Goal: Use online tool/utility: Utilize a website feature to perform a specific function

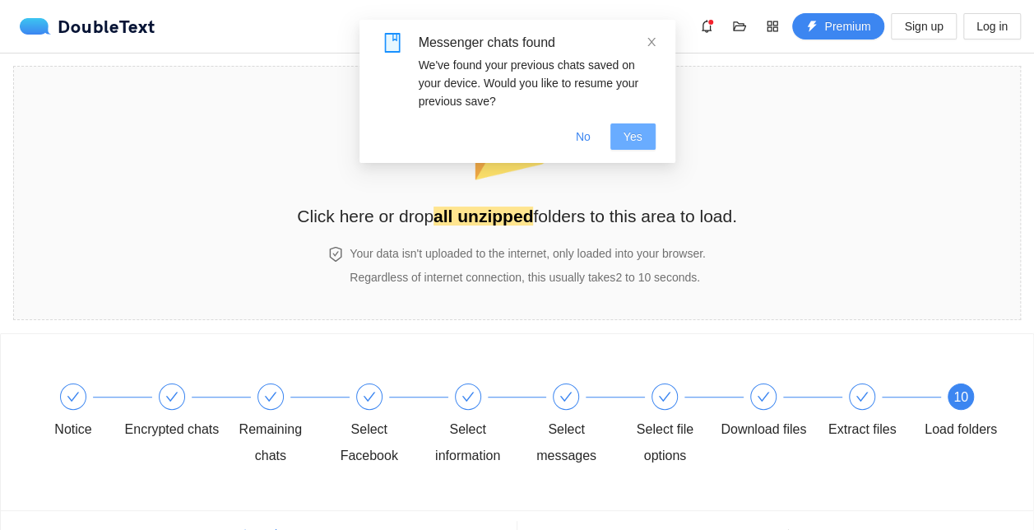
click at [638, 138] on span "Yes" at bounding box center [632, 136] width 19 height 18
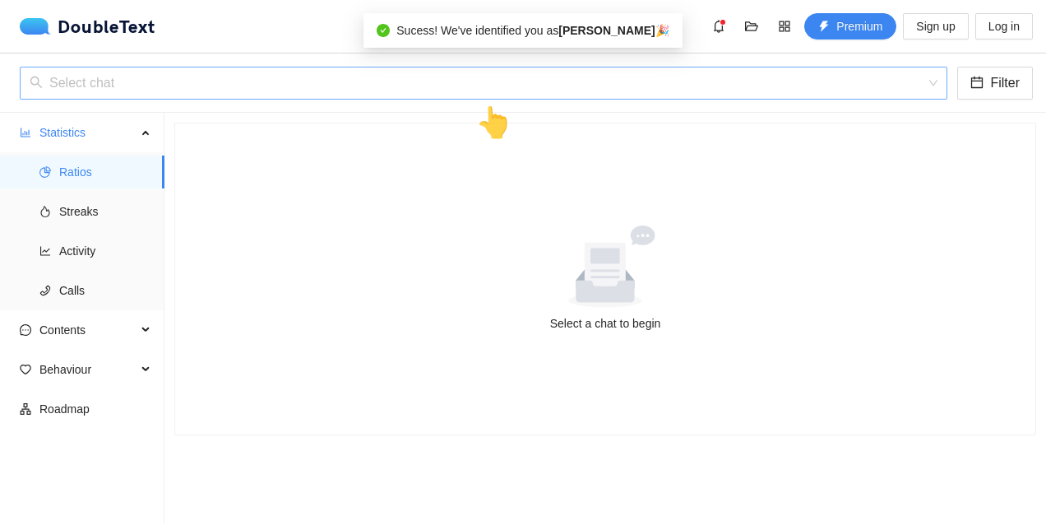
click at [419, 93] on input "search" at bounding box center [478, 82] width 897 height 31
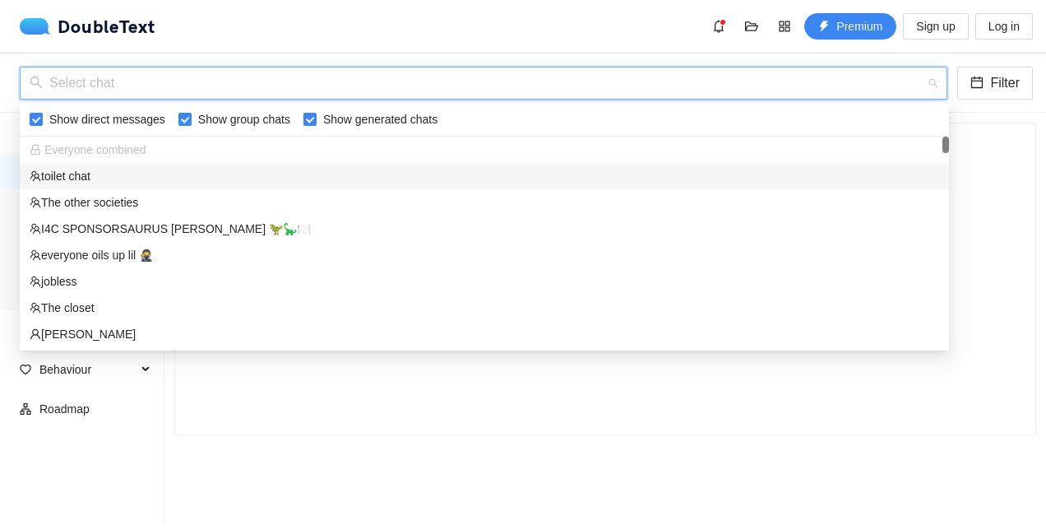
click at [132, 178] on div "toilet chat" at bounding box center [485, 176] width 910 height 18
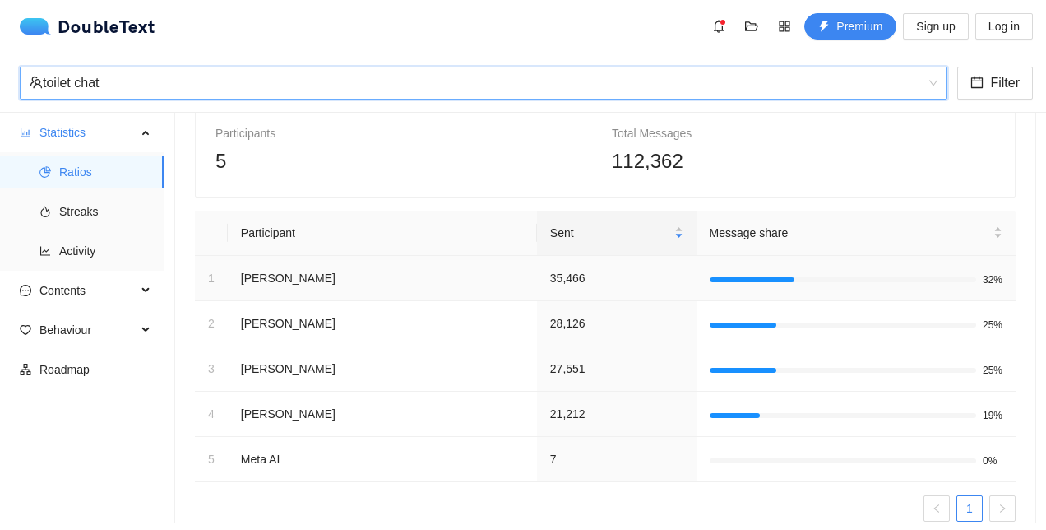
scroll to position [95, 0]
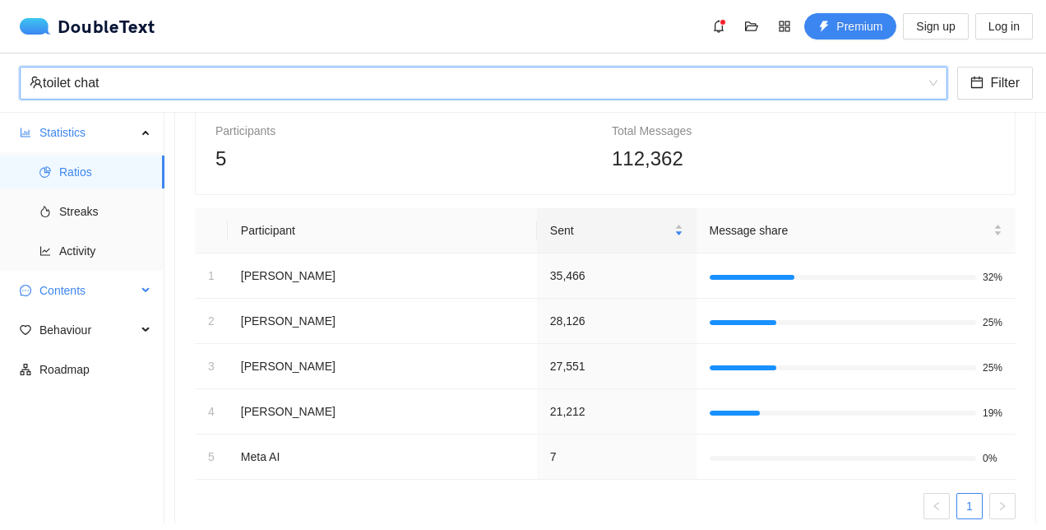
click at [97, 292] on span "Contents" at bounding box center [87, 290] width 97 height 33
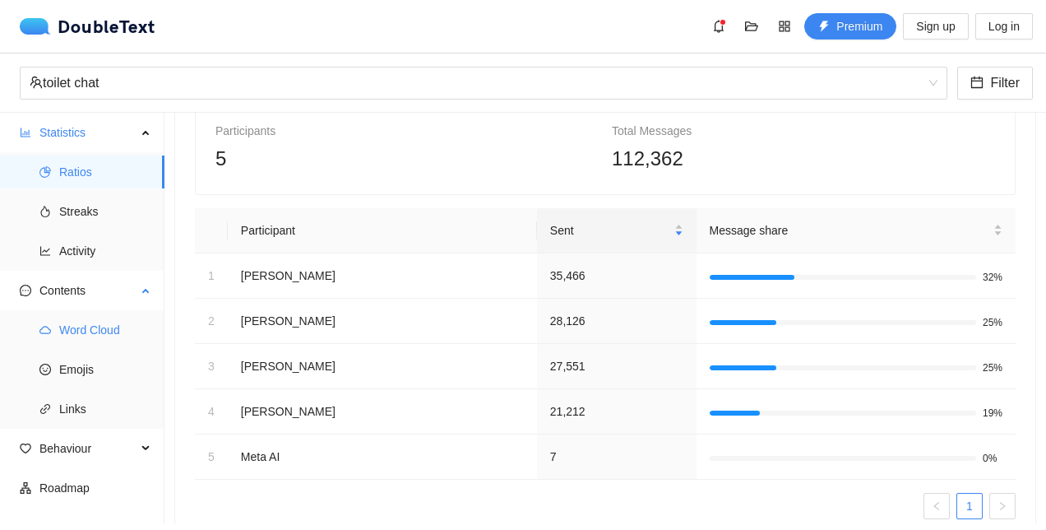
click at [90, 328] on span "Word Cloud" at bounding box center [105, 329] width 92 height 33
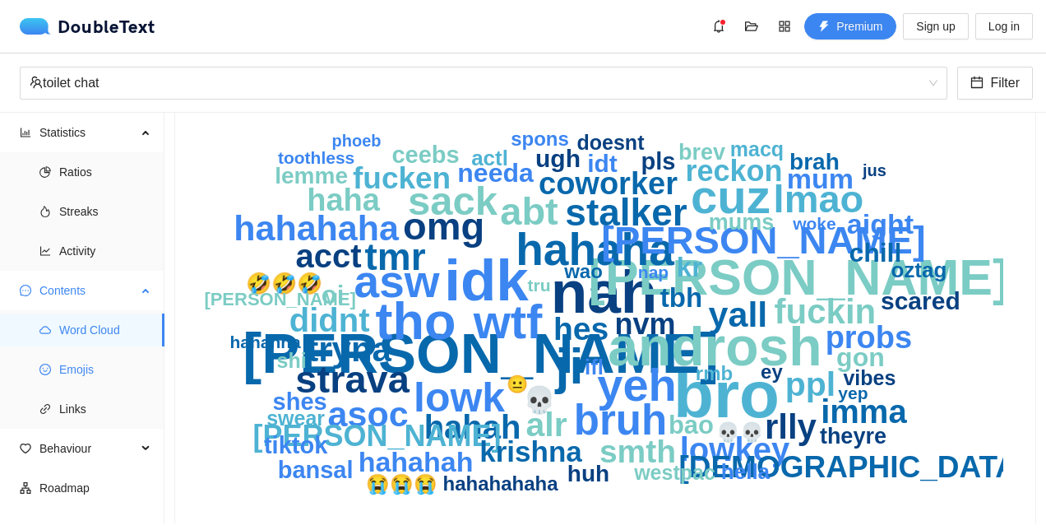
click at [78, 370] on span "Emojis" at bounding box center [105, 369] width 92 height 33
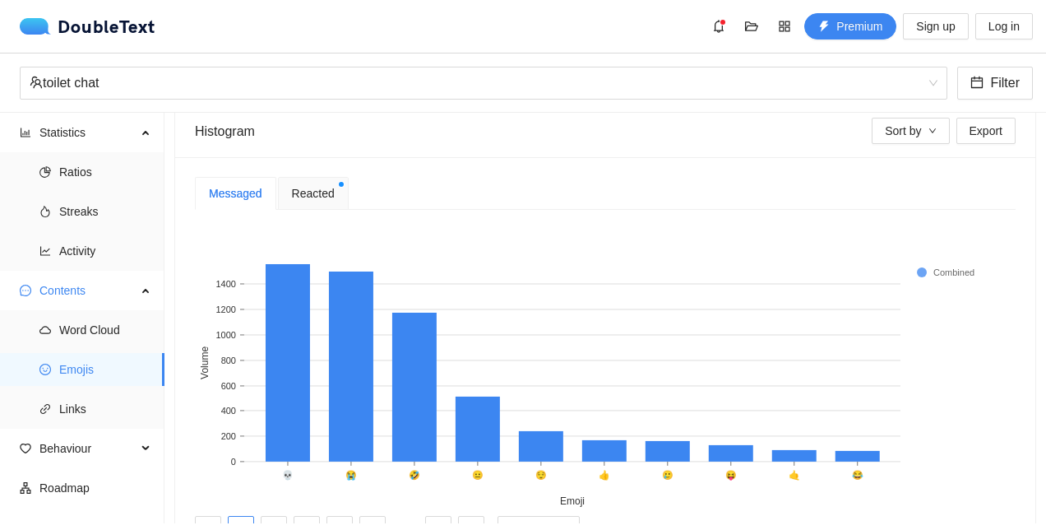
scroll to position [432, 0]
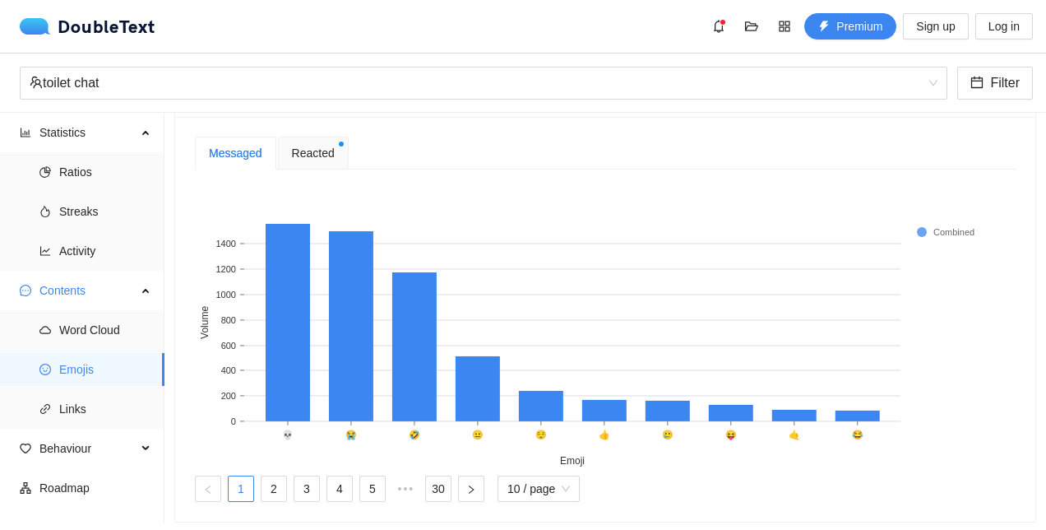
click at [320, 144] on span "Reacted" at bounding box center [313, 153] width 43 height 18
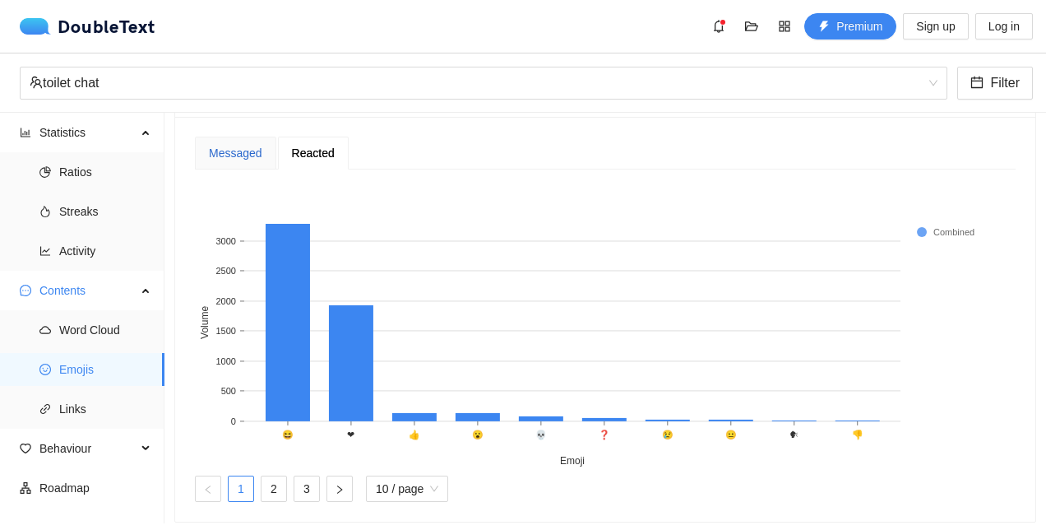
click at [252, 156] on div "Messaged" at bounding box center [235, 153] width 53 height 18
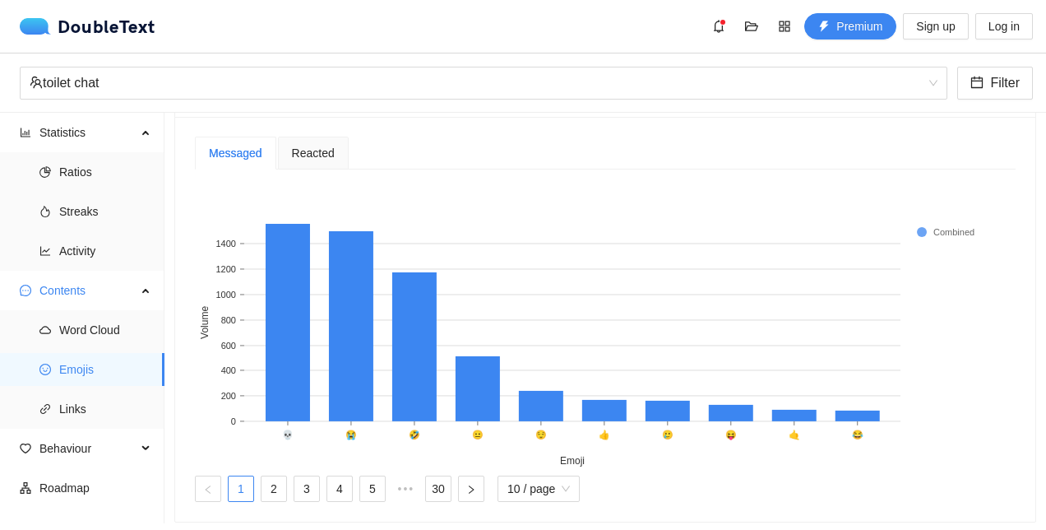
scroll to position [464, 0]
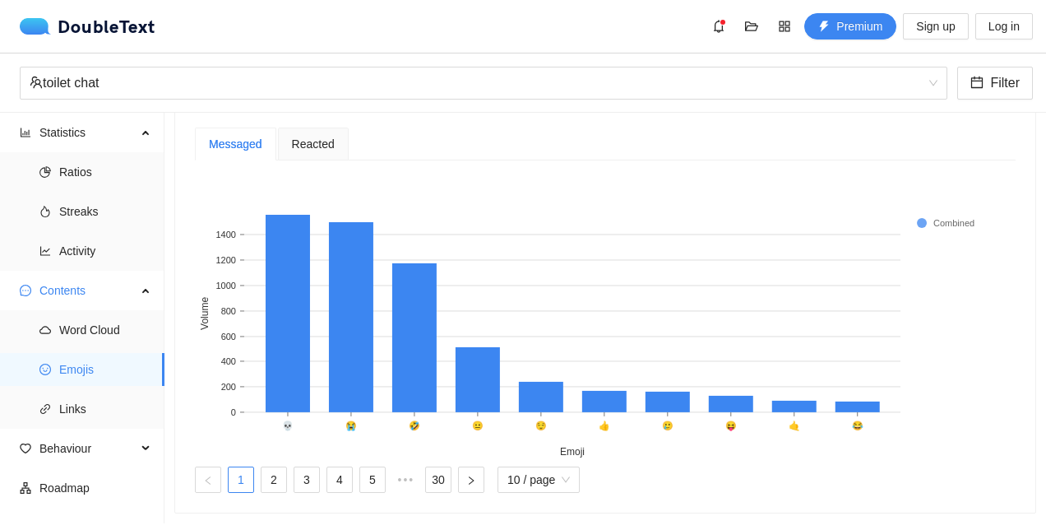
click at [292, 138] on span "Reacted" at bounding box center [313, 144] width 43 height 12
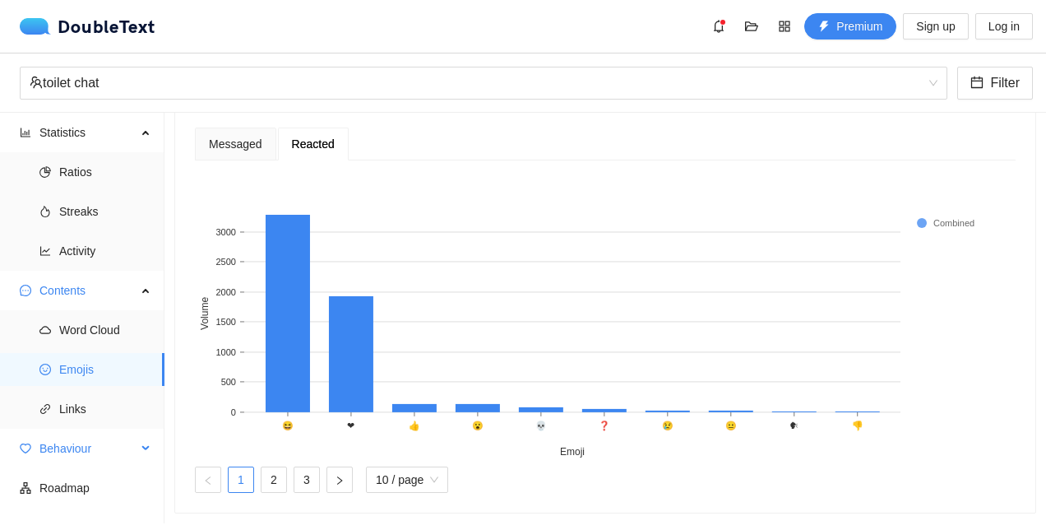
click at [86, 443] on span "Behaviour" at bounding box center [87, 448] width 97 height 33
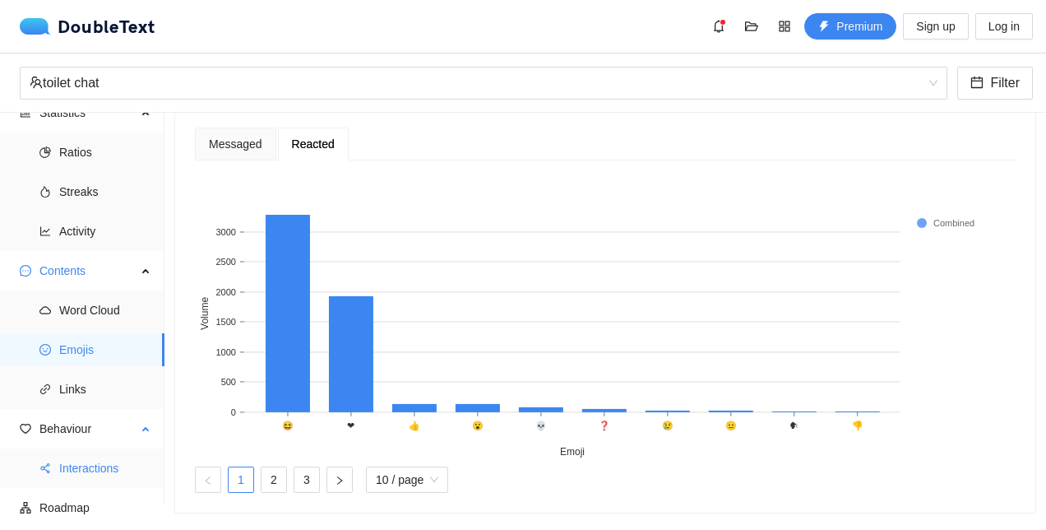
click at [112, 477] on span "Interactions" at bounding box center [105, 468] width 92 height 33
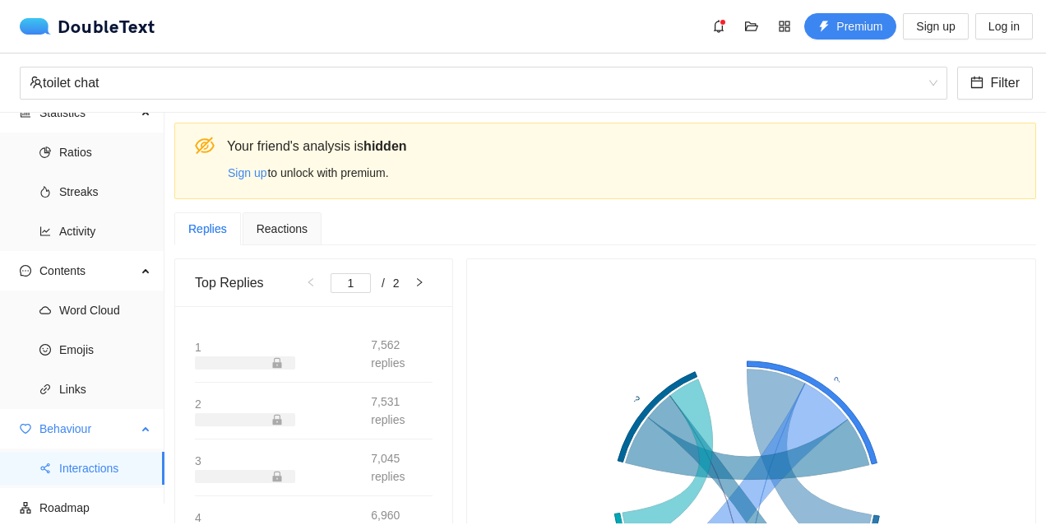
click at [115, 430] on span "Behaviour" at bounding box center [87, 428] width 97 height 33
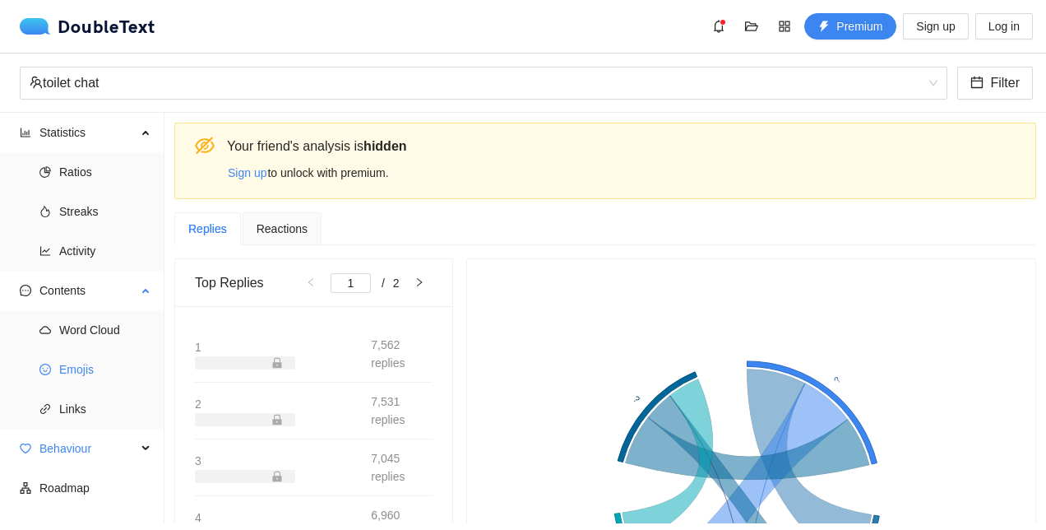
click at [63, 377] on span "Emojis" at bounding box center [105, 369] width 92 height 33
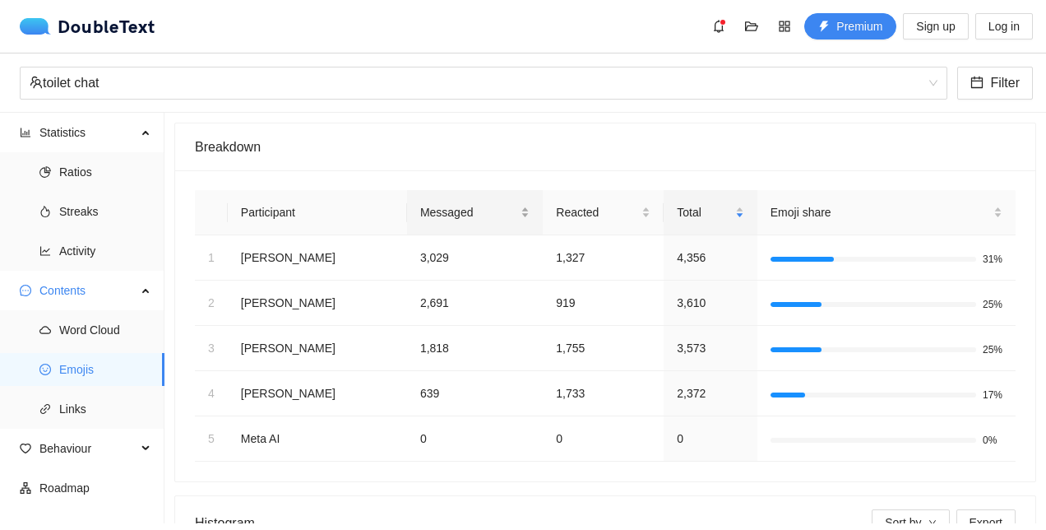
click at [472, 221] on div "Messaged" at bounding box center [474, 212] width 109 height 18
click at [470, 221] on div "Messaged" at bounding box center [474, 212] width 109 height 18
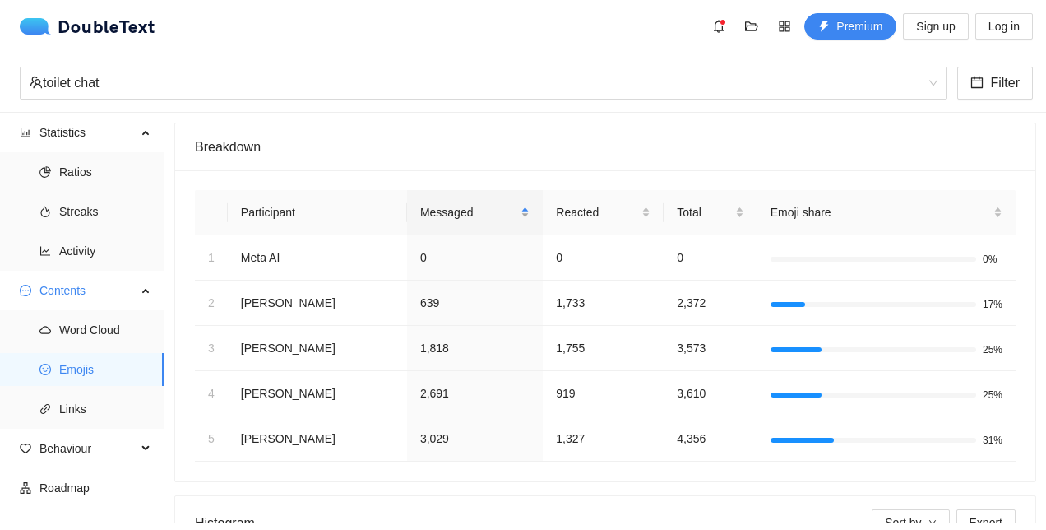
click at [470, 221] on div "Messaged" at bounding box center [474, 212] width 109 height 18
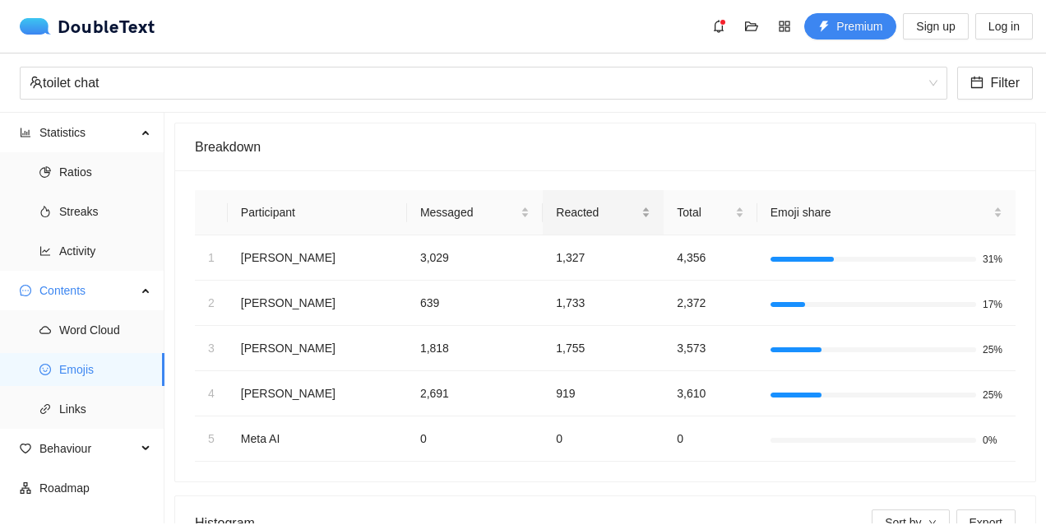
click at [607, 221] on div "Reacted" at bounding box center [603, 212] width 95 height 18
click at [452, 221] on div "Messaged" at bounding box center [474, 212] width 109 height 18
click at [677, 221] on div "Total" at bounding box center [710, 212] width 67 height 18
click at [571, 220] on span "Reacted" at bounding box center [597, 212] width 82 height 18
click at [471, 218] on span "Messaged" at bounding box center [468, 212] width 97 height 18
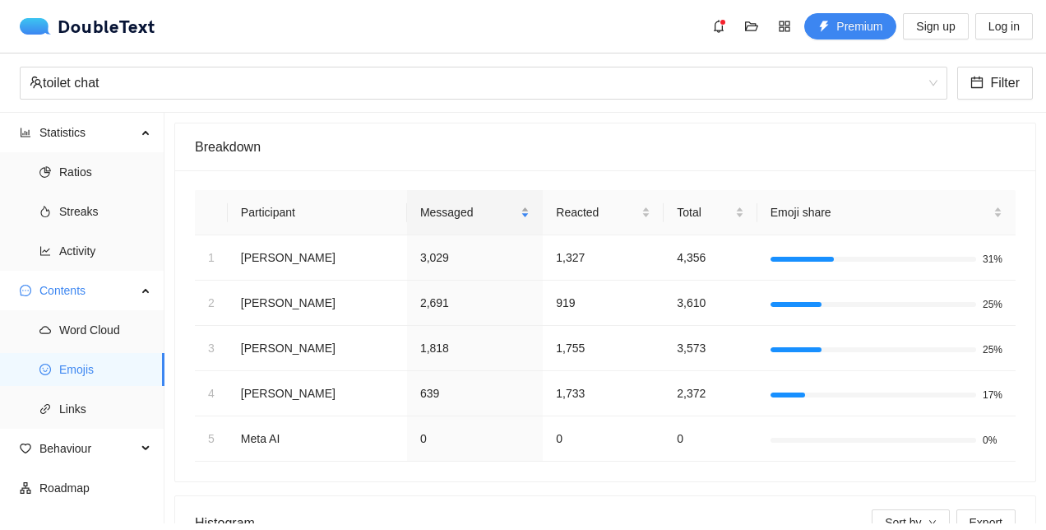
click at [472, 218] on span "Messaged" at bounding box center [468, 212] width 97 height 18
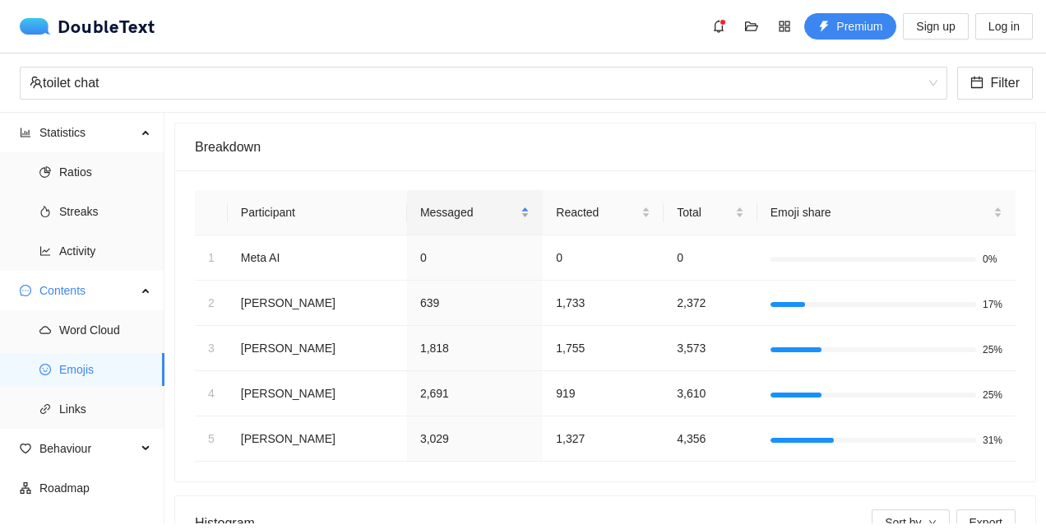
click at [472, 218] on span "Messaged" at bounding box center [468, 212] width 97 height 18
click at [438, 213] on span "Messaged" at bounding box center [468, 212] width 97 height 18
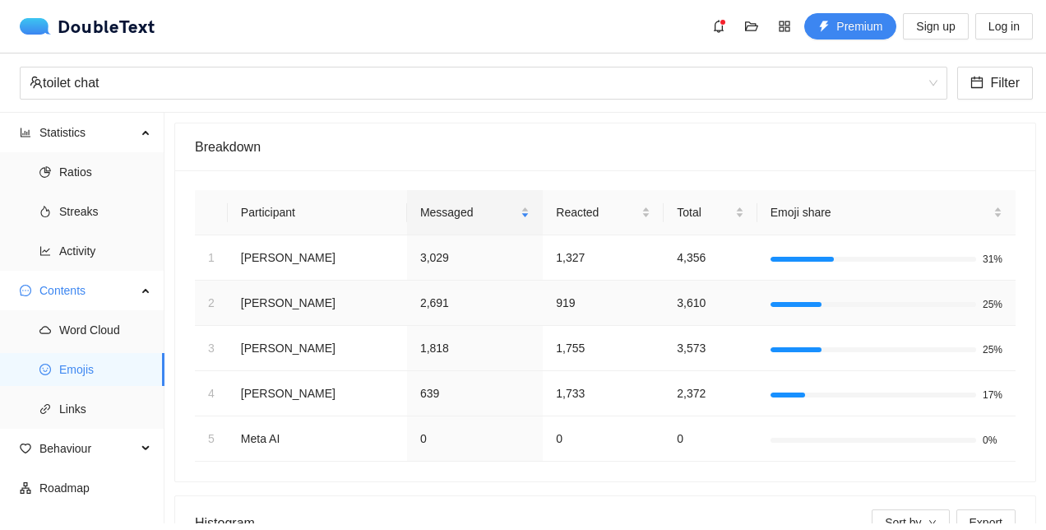
scroll to position [457, 0]
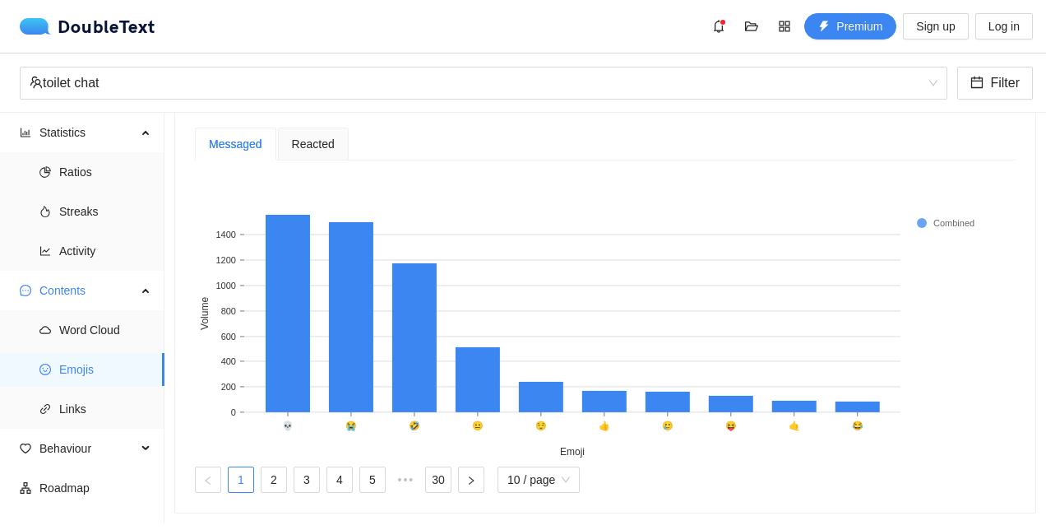
click at [306, 138] on span "Reacted" at bounding box center [313, 144] width 43 height 12
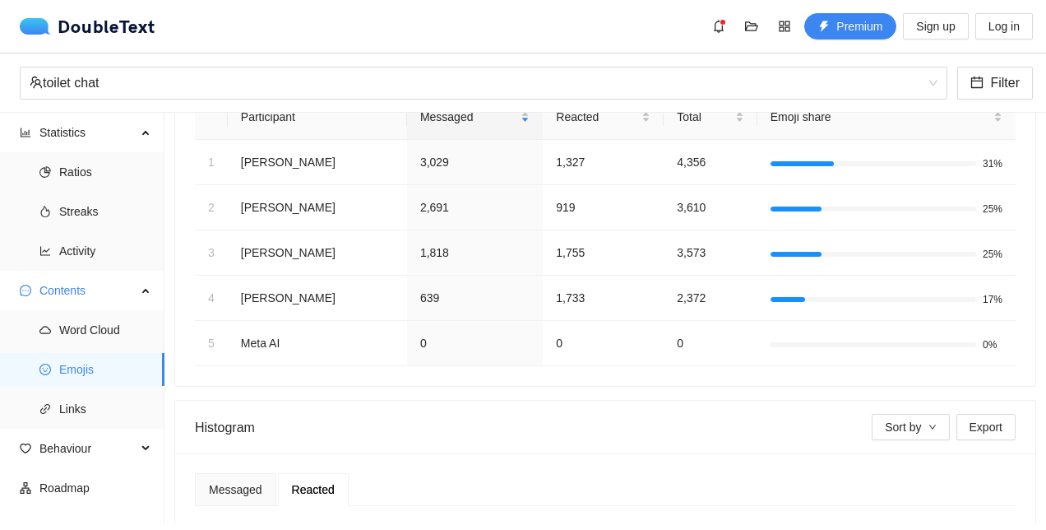
scroll to position [63, 0]
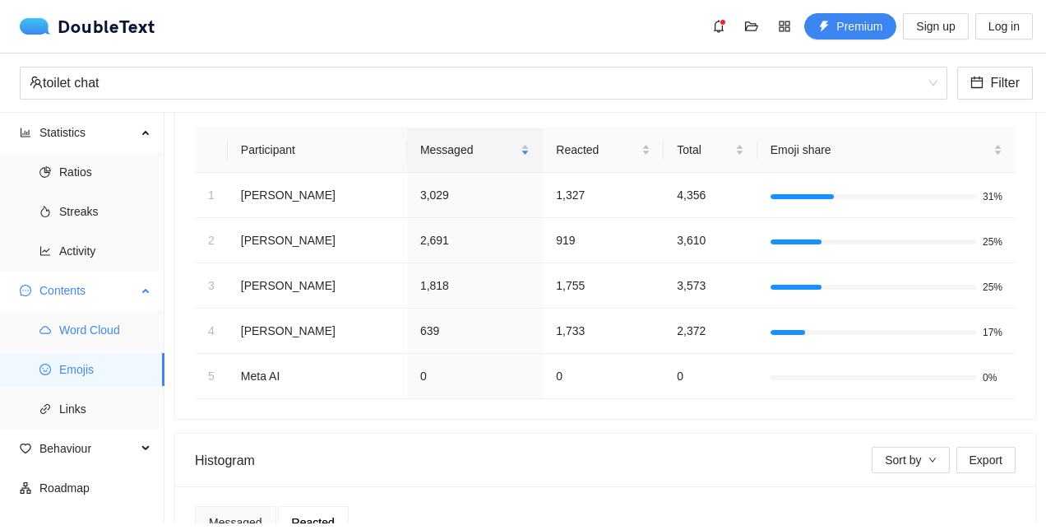
click at [95, 322] on span "Word Cloud" at bounding box center [105, 329] width 92 height 33
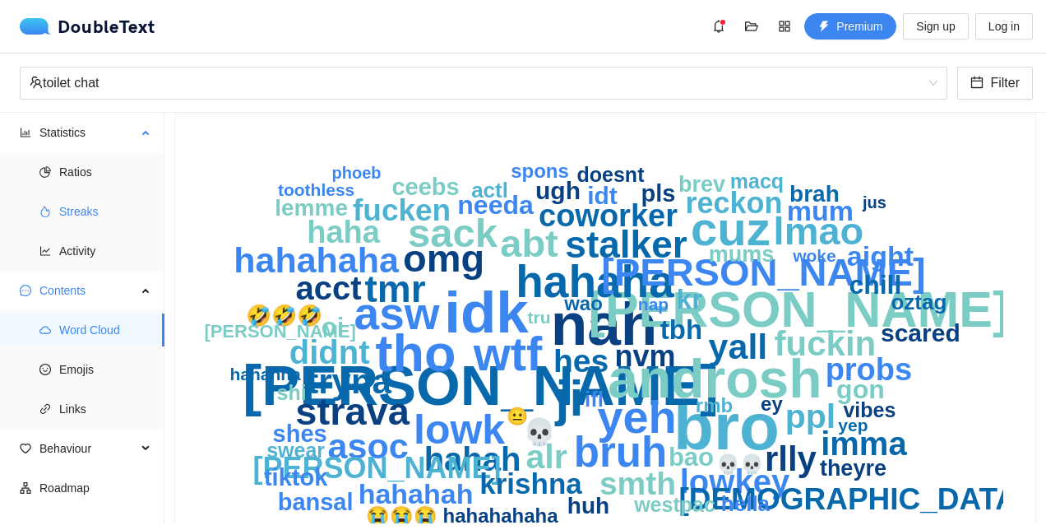
click at [95, 219] on span "Streaks" at bounding box center [105, 211] width 92 height 33
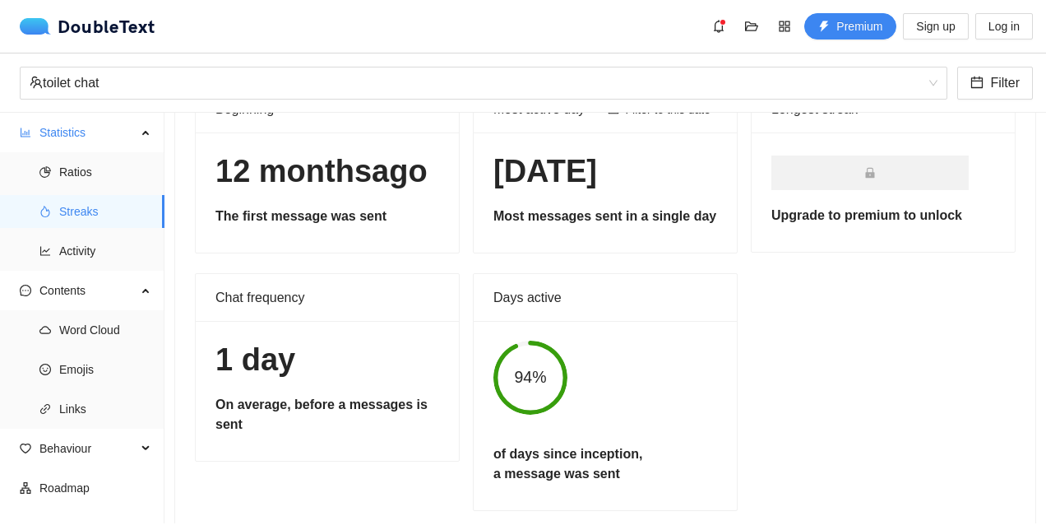
scroll to position [120, 0]
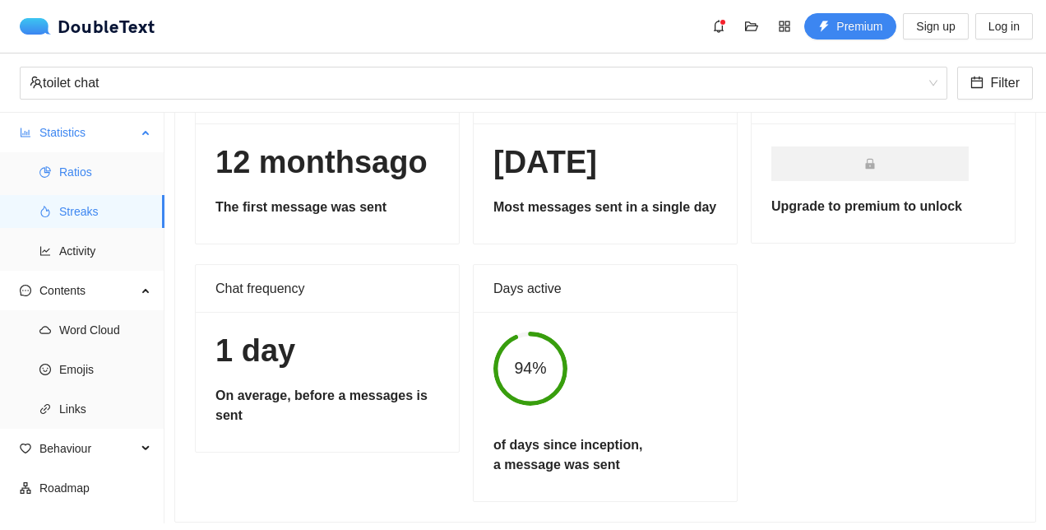
click at [81, 173] on span "Ratios" at bounding box center [105, 171] width 92 height 33
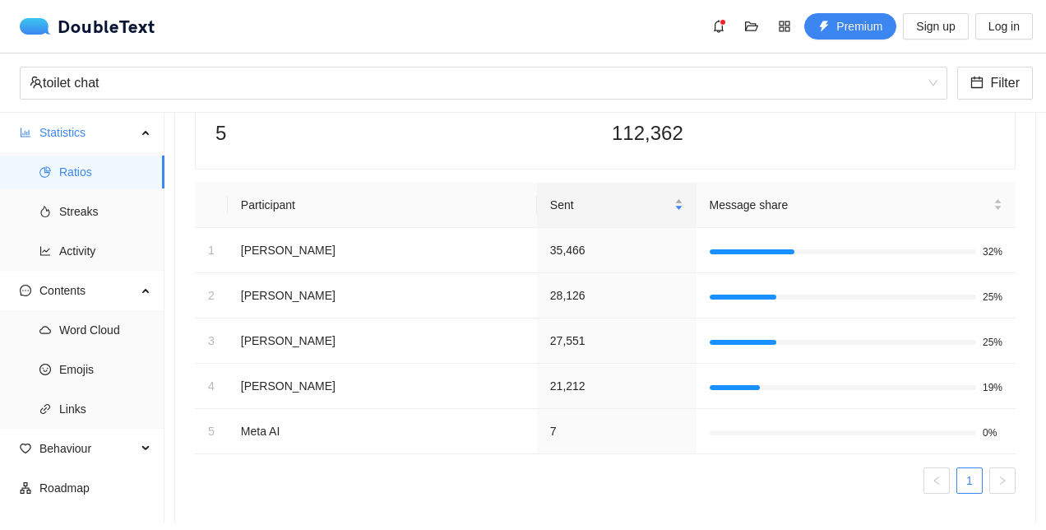
click at [590, 196] on span "Sent" at bounding box center [610, 205] width 121 height 18
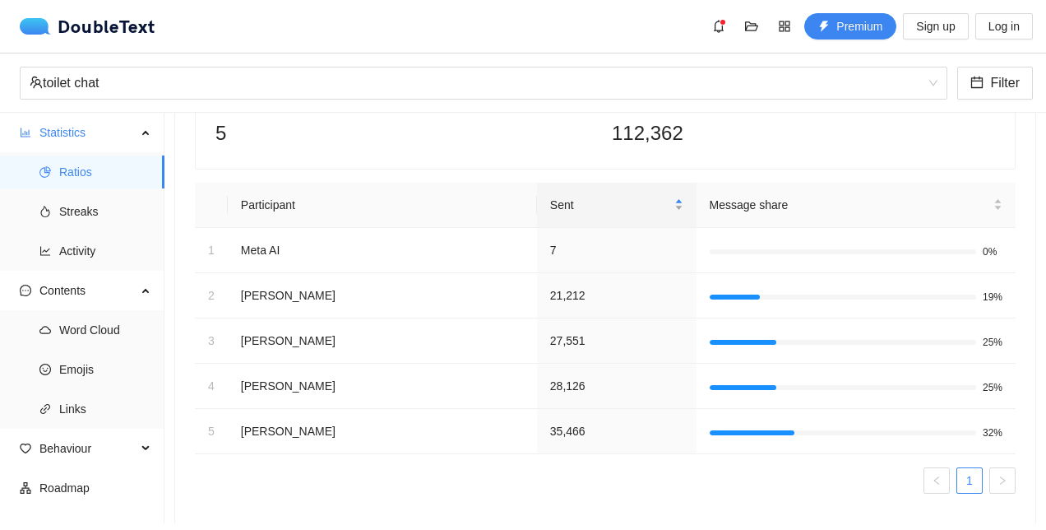
click at [590, 196] on span "Sent" at bounding box center [610, 205] width 121 height 18
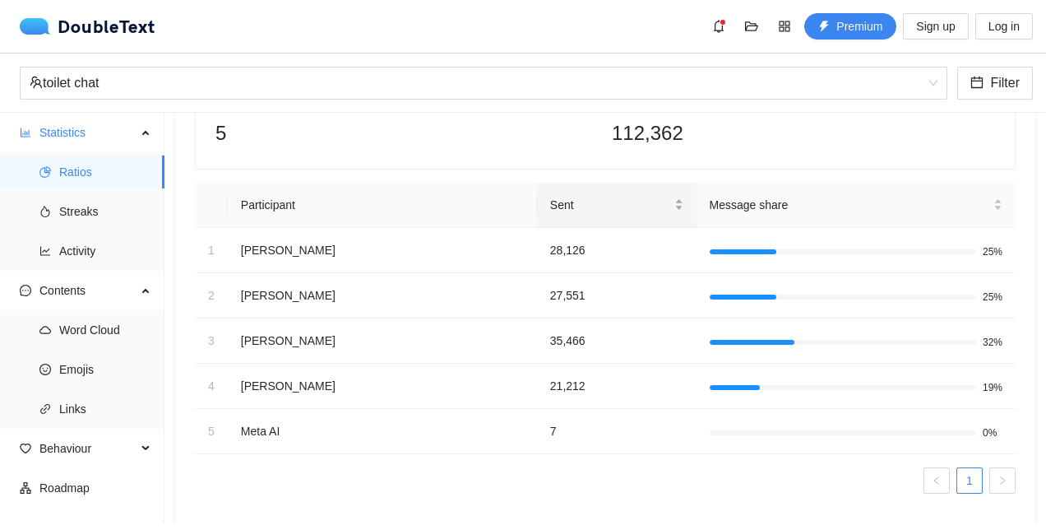
click at [591, 196] on span "Sent" at bounding box center [610, 205] width 121 height 18
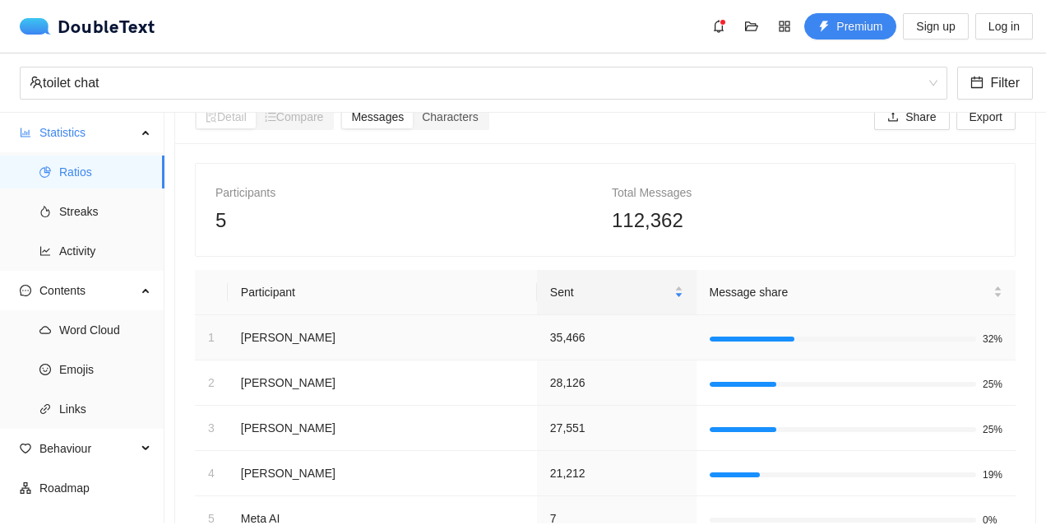
scroll to position [30, 0]
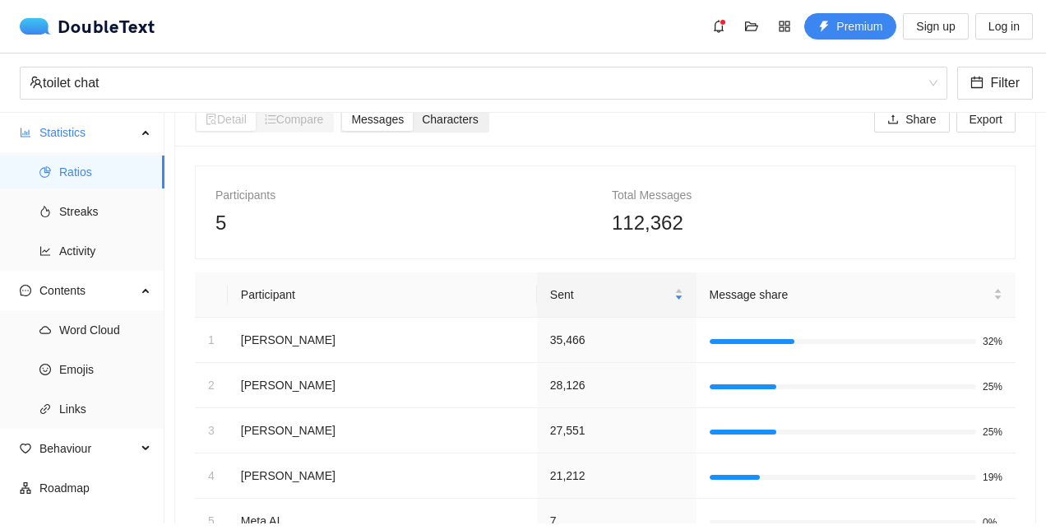
click at [462, 118] on span "Characters" at bounding box center [450, 119] width 56 height 13
click at [413, 108] on input "Characters" at bounding box center [413, 108] width 0 height 0
click at [301, 122] on span "Compare" at bounding box center [294, 119] width 59 height 13
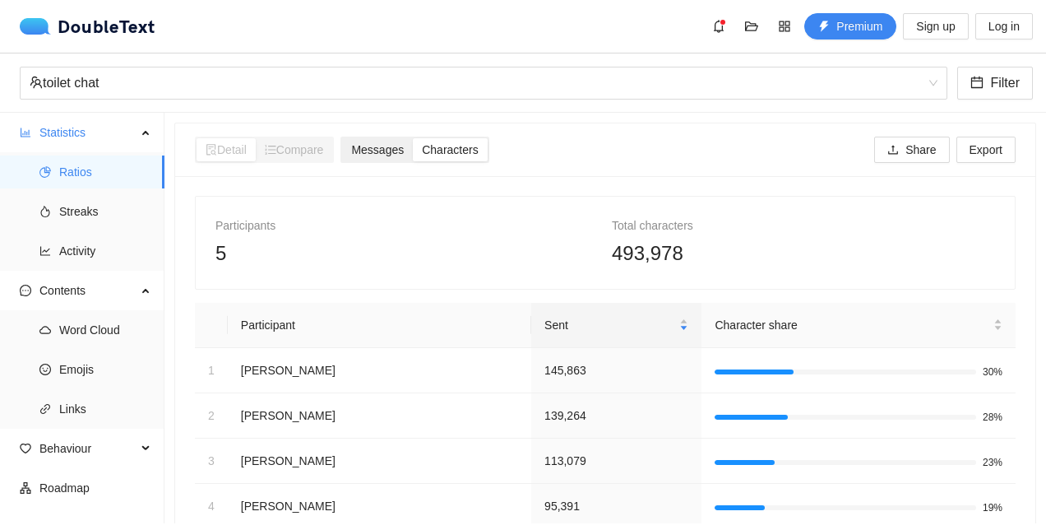
click at [384, 151] on span "Messages" at bounding box center [377, 149] width 53 height 13
click at [342, 138] on input "Messages" at bounding box center [342, 138] width 0 height 0
